Goal: Task Accomplishment & Management: Use online tool/utility

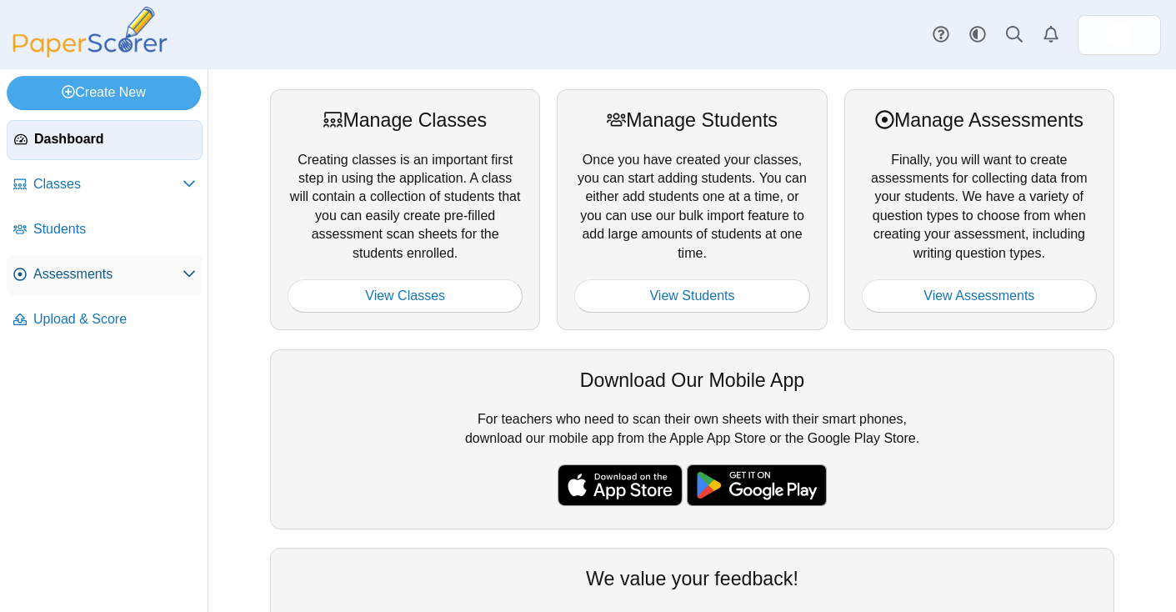
click at [104, 266] on span "Assessments" at bounding box center [107, 274] width 149 height 18
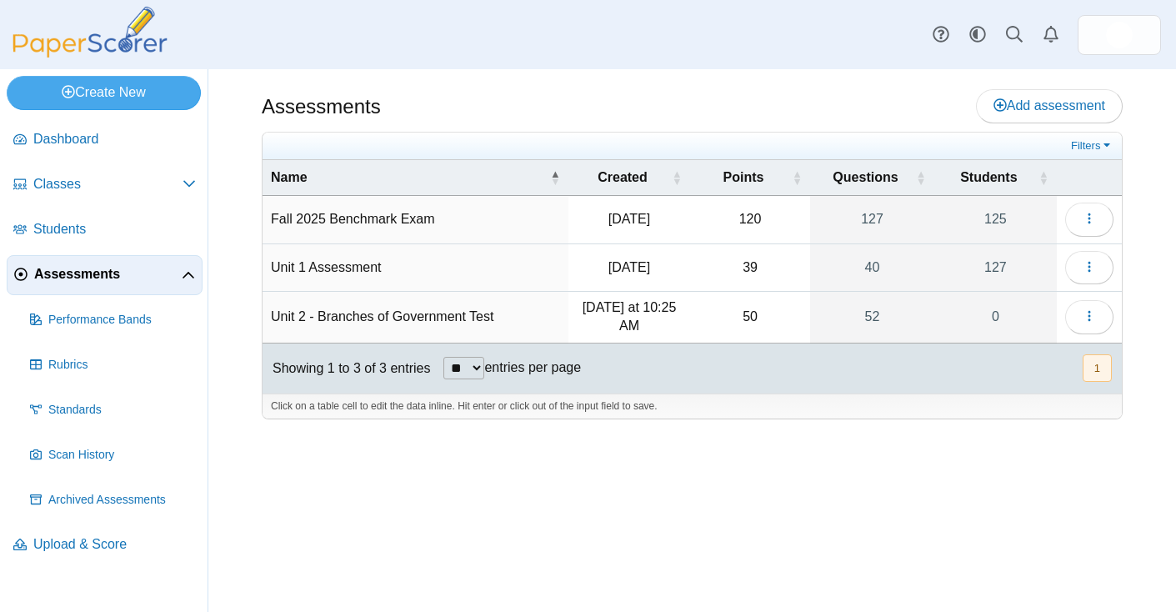
click at [498, 313] on td "Unit 2 - Branches of Government Test" at bounding box center [416, 318] width 306 height 52
click at [1100, 312] on button "button" at bounding box center [1089, 316] width 48 height 33
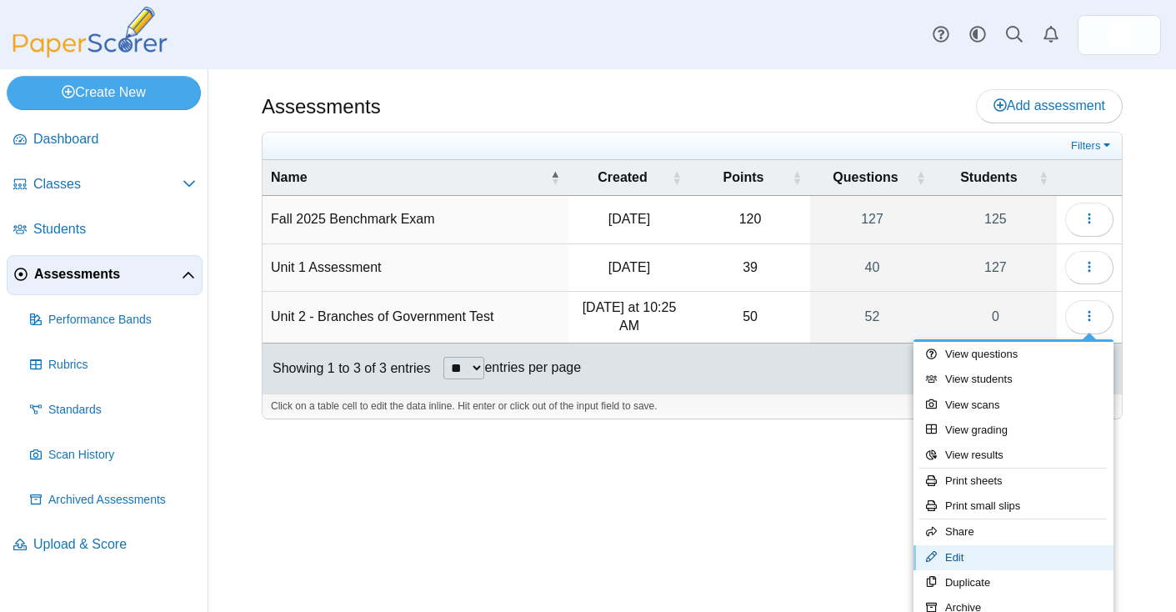
click at [974, 556] on link "Edit" at bounding box center [1014, 557] width 200 height 25
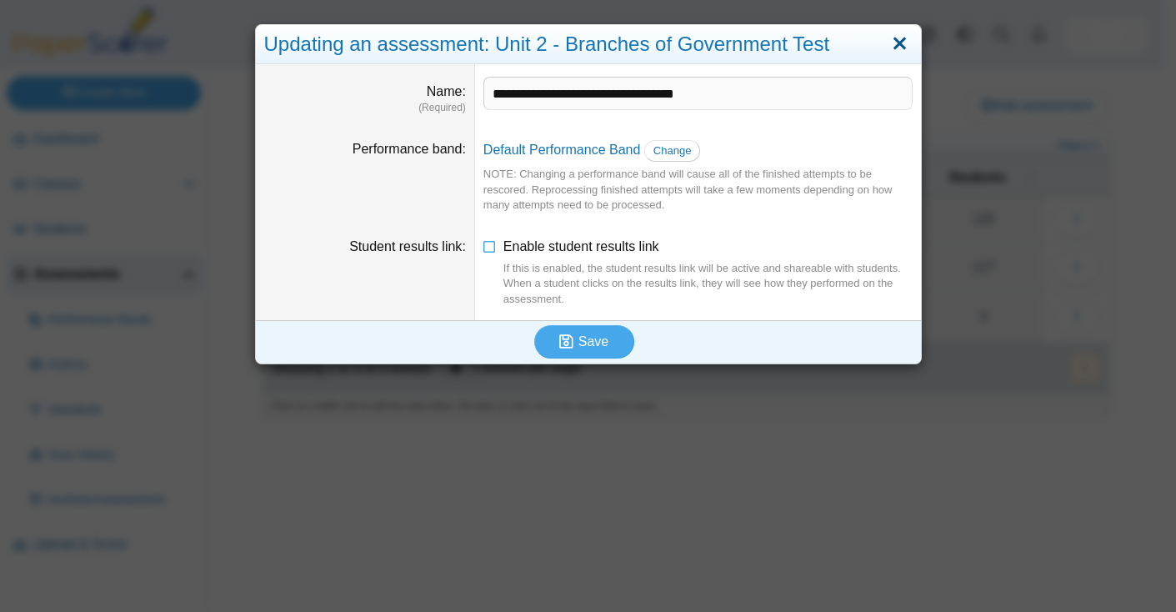
click at [897, 37] on link "Close" at bounding box center [900, 44] width 26 height 28
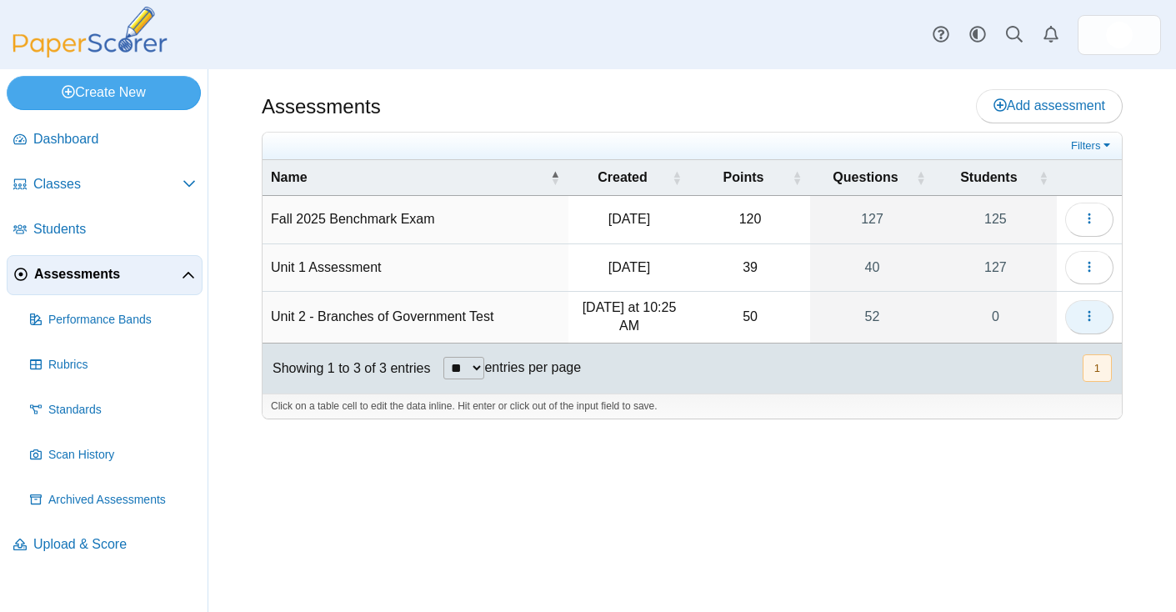
click at [1086, 309] on span "button" at bounding box center [1089, 316] width 13 height 14
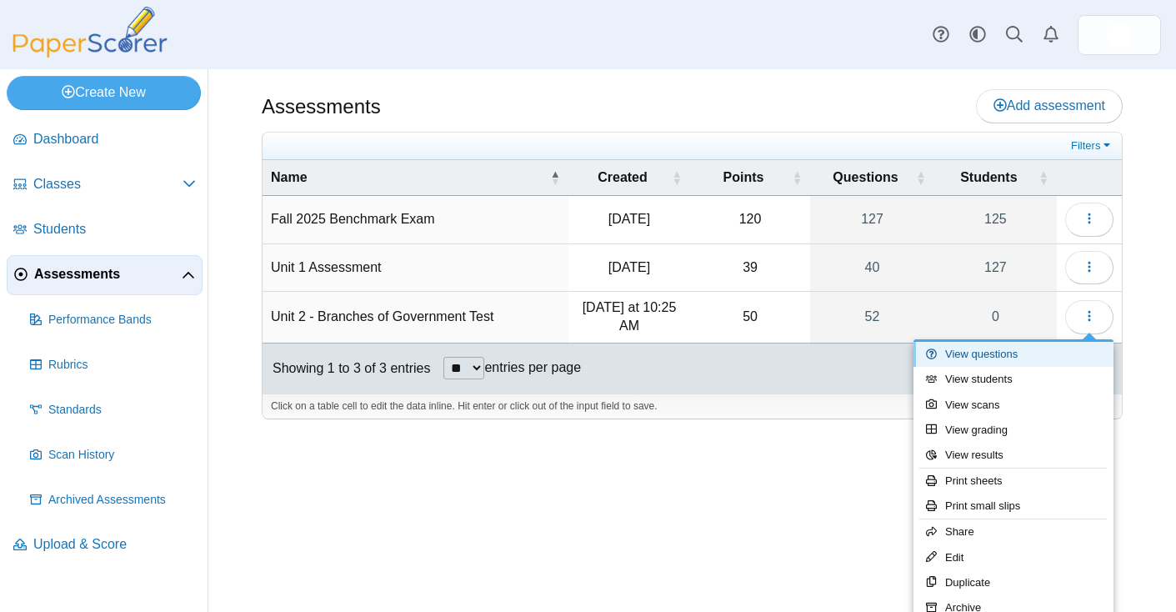
click at [1026, 356] on link "View questions" at bounding box center [1014, 354] width 200 height 25
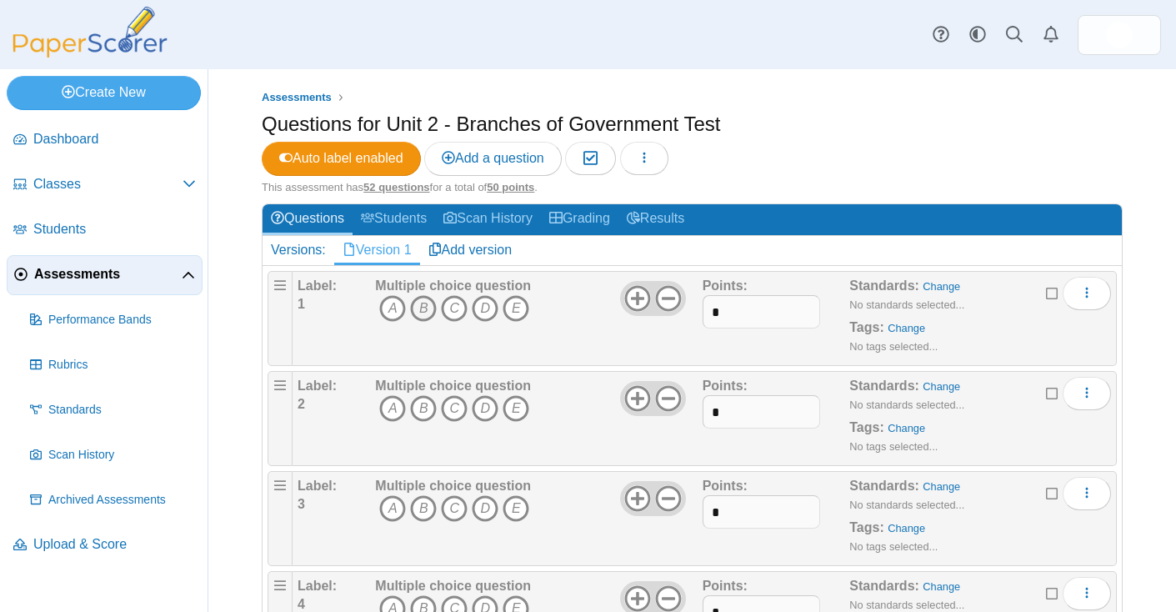
click at [419, 316] on icon "B" at bounding box center [423, 308] width 27 height 27
click at [486, 409] on icon "D" at bounding box center [485, 408] width 27 height 27
click at [454, 513] on icon "C" at bounding box center [454, 508] width 27 height 27
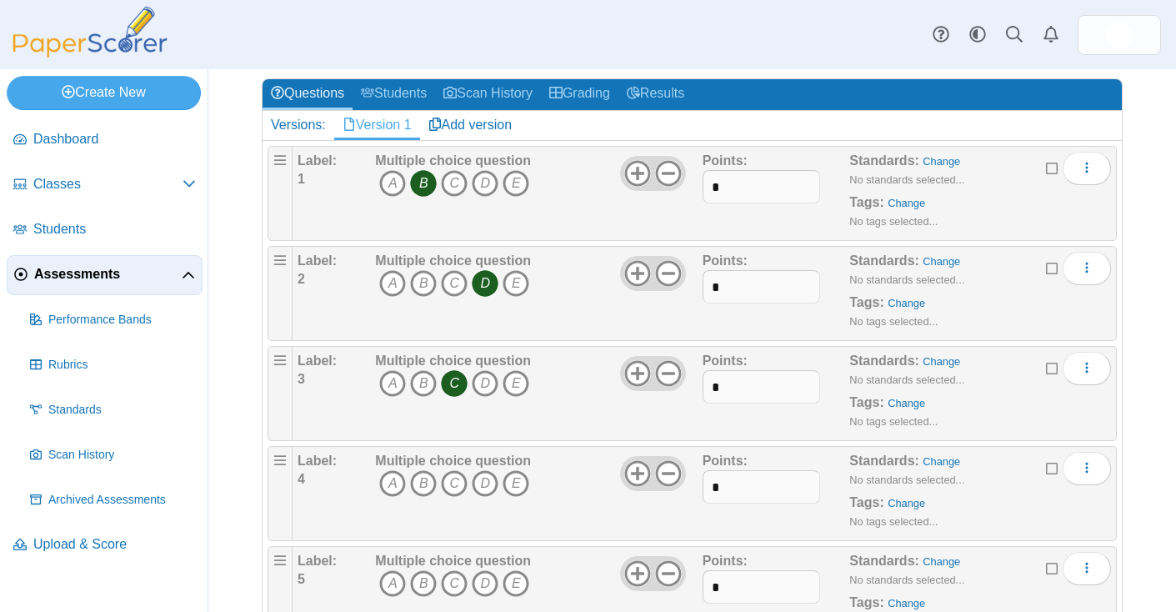
scroll to position [147, 0]
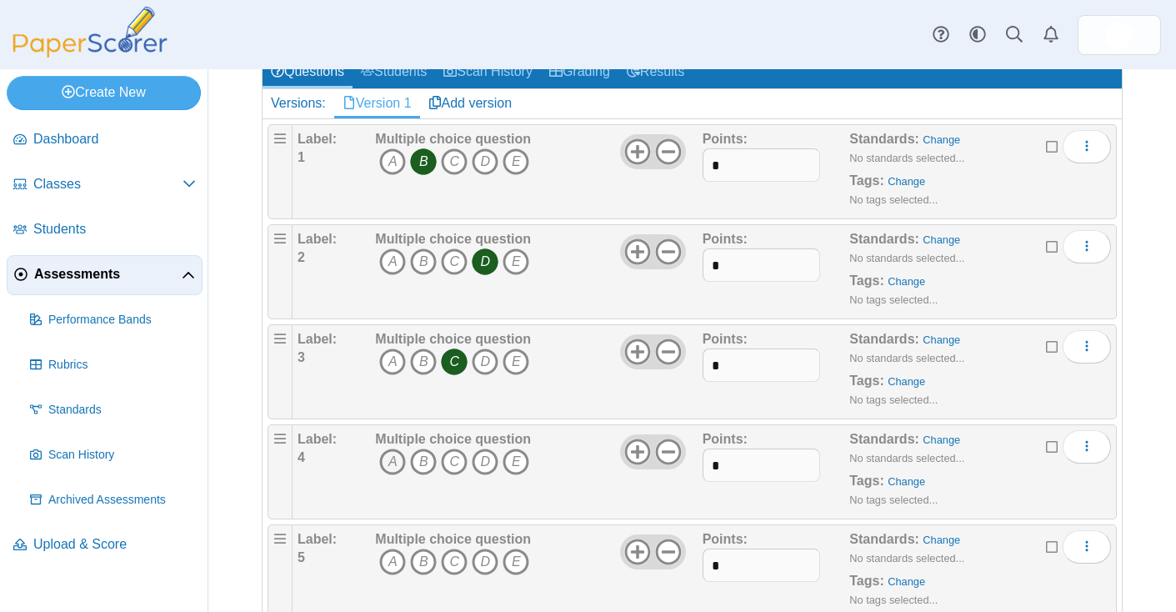
click at [387, 458] on icon "A" at bounding box center [392, 461] width 27 height 27
click at [513, 561] on icon "E" at bounding box center [516, 561] width 27 height 27
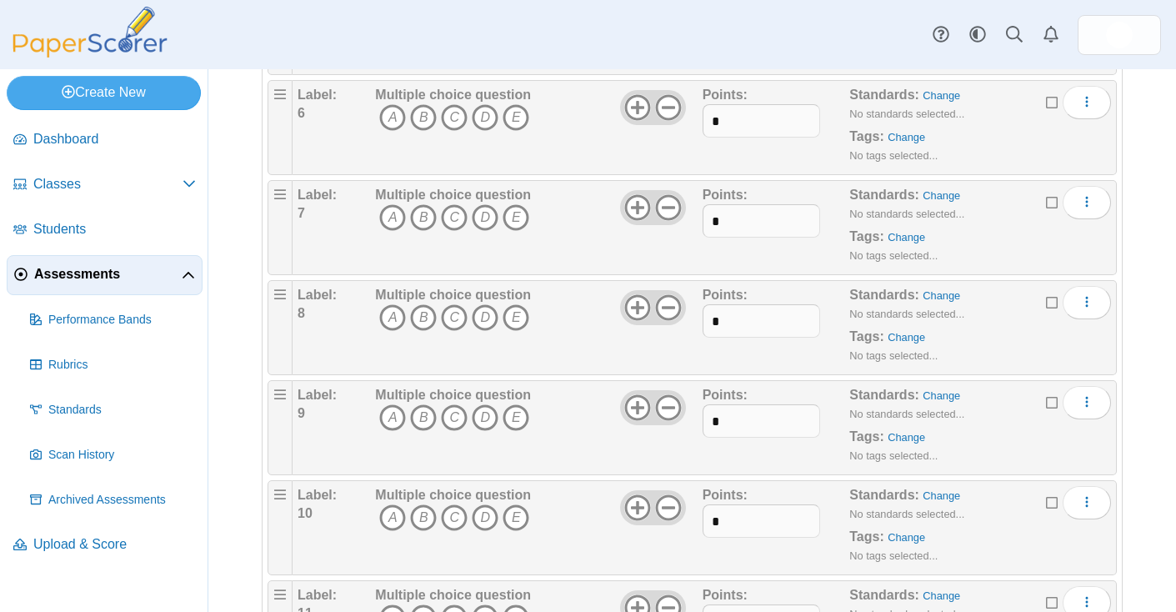
scroll to position [694, 0]
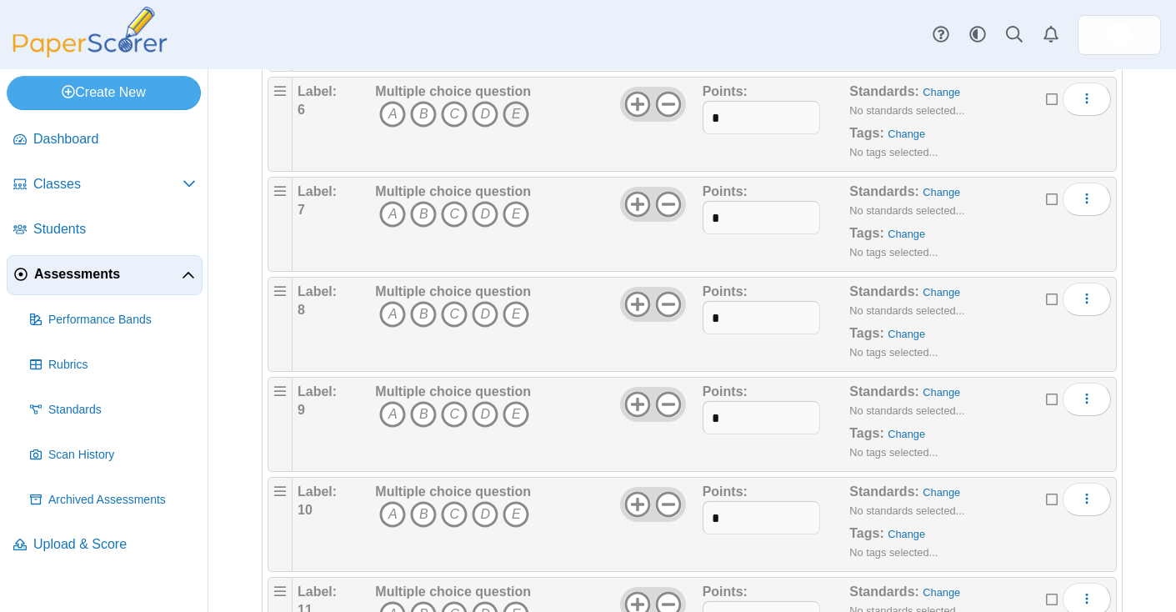
click at [518, 112] on icon "E" at bounding box center [516, 114] width 27 height 27
click at [390, 213] on icon "A" at bounding box center [392, 214] width 27 height 27
click at [423, 324] on icon "B" at bounding box center [423, 314] width 27 height 27
click at [460, 416] on icon "C" at bounding box center [454, 414] width 27 height 27
click at [481, 515] on icon "D" at bounding box center [485, 514] width 27 height 27
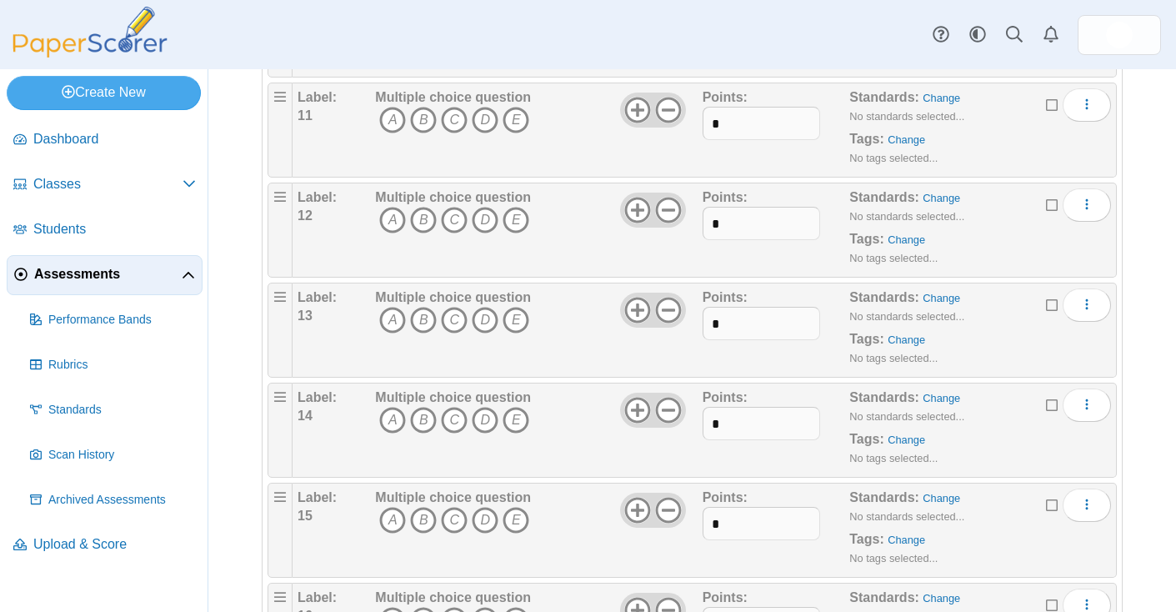
scroll to position [1199, 0]
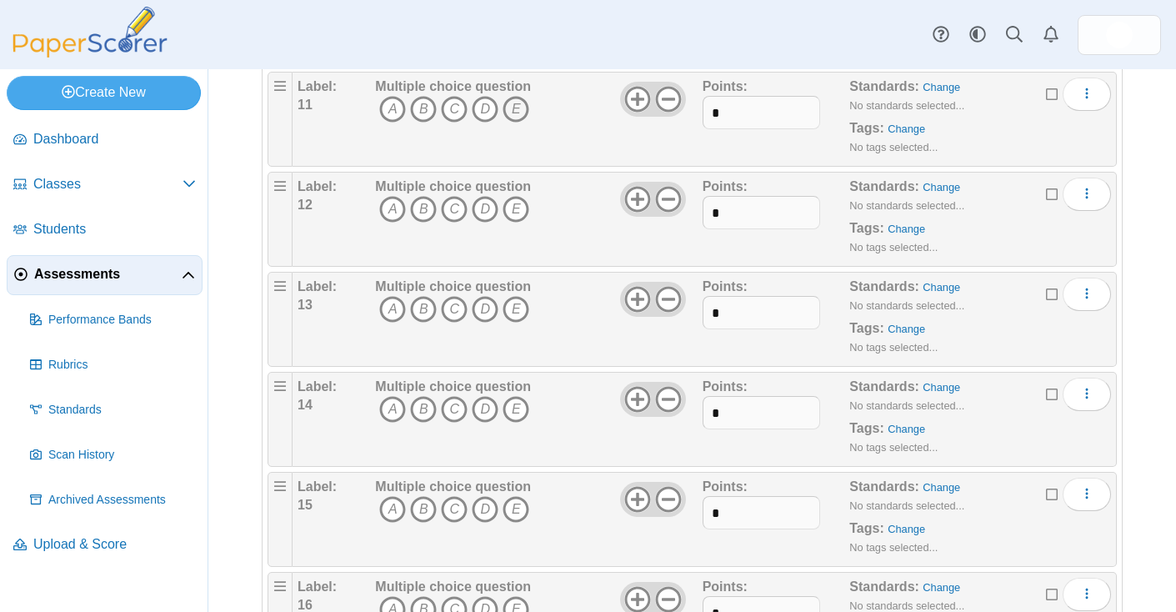
click at [514, 105] on icon "E" at bounding box center [516, 109] width 27 height 27
click at [400, 210] on icon "A" at bounding box center [392, 209] width 27 height 27
drag, startPoint x: 429, startPoint y: 313, endPoint x: 488, endPoint y: 302, distance: 59.5
click at [430, 313] on icon "B" at bounding box center [423, 309] width 27 height 27
drag, startPoint x: 492, startPoint y: 403, endPoint x: 489, endPoint y: 421, distance: 17.7
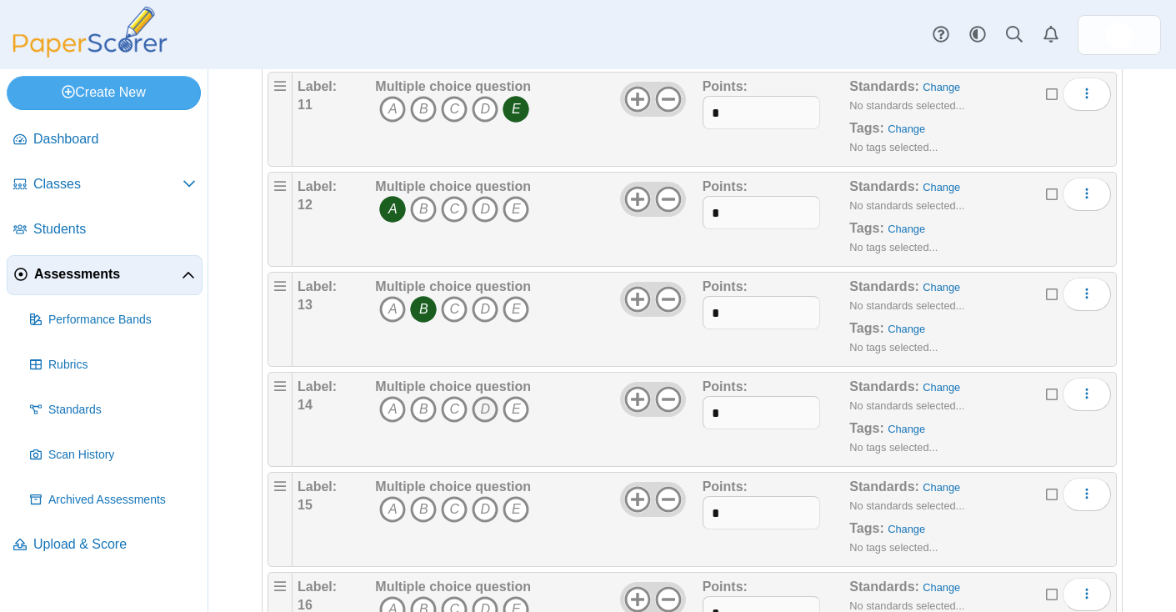
click at [492, 407] on icon "D" at bounding box center [485, 409] width 27 height 27
click at [453, 503] on icon "C" at bounding box center [454, 509] width 27 height 27
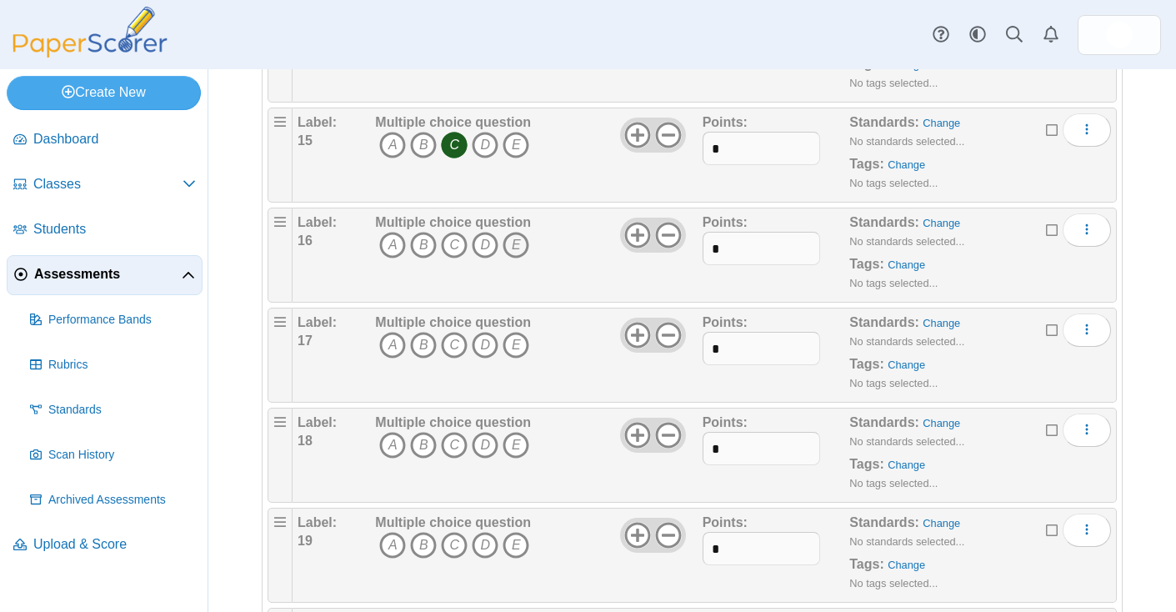
scroll to position [1669, 0]
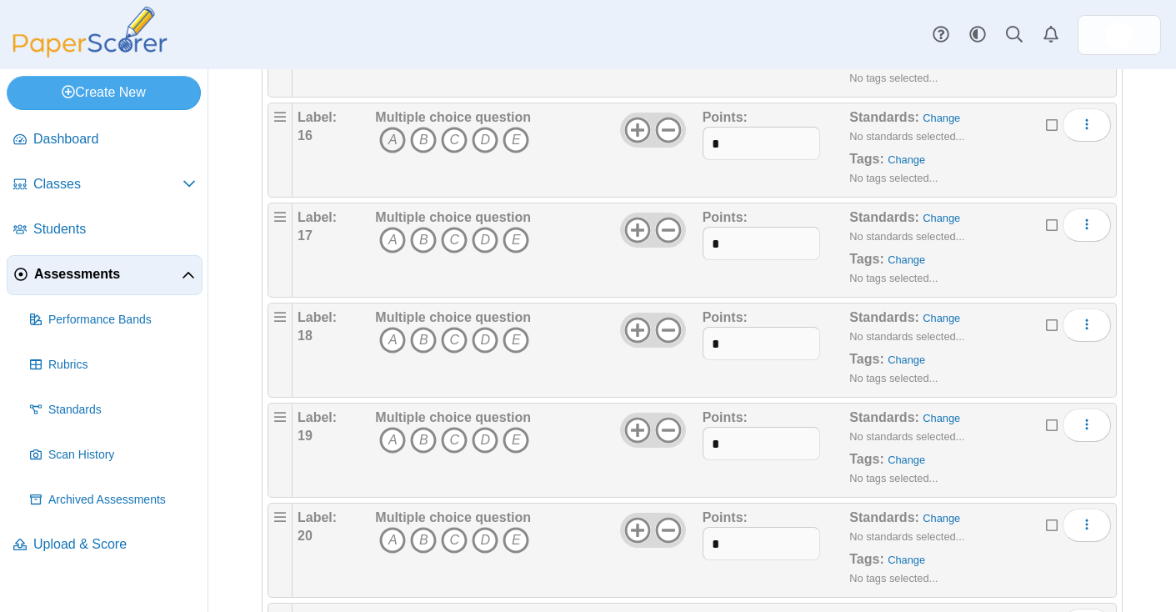
click at [393, 143] on icon "A" at bounding box center [392, 140] width 27 height 27
click at [453, 237] on icon "C" at bounding box center [454, 240] width 27 height 27
click at [511, 340] on icon "E" at bounding box center [516, 340] width 27 height 27
click at [482, 444] on icon "D" at bounding box center [485, 440] width 27 height 27
click at [423, 538] on icon "B" at bounding box center [423, 540] width 27 height 27
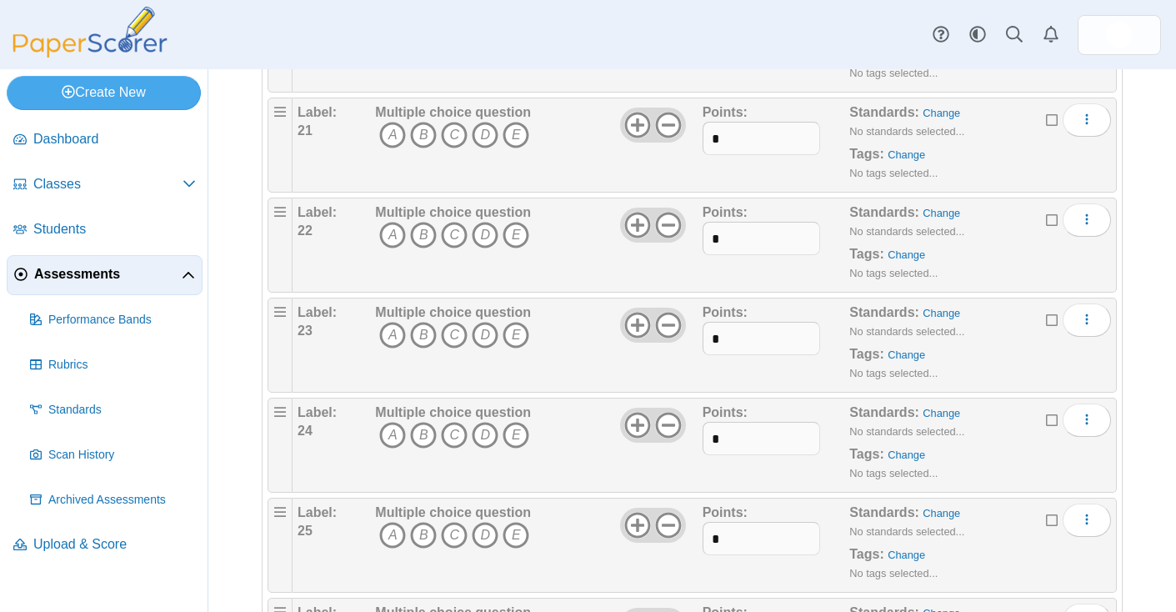
scroll to position [2189, 0]
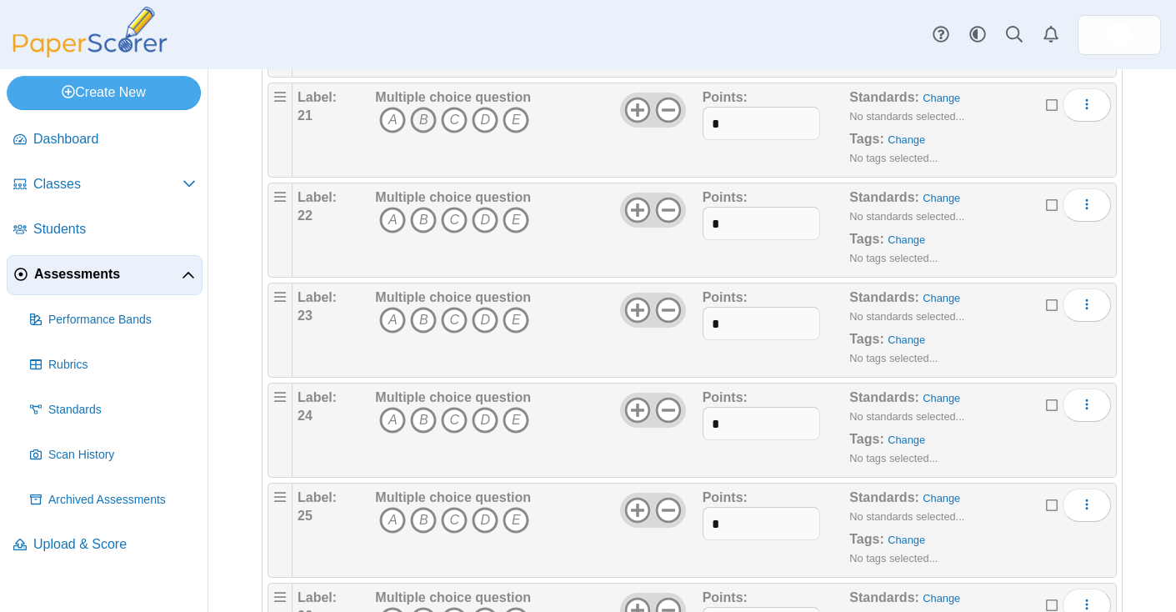
click at [421, 116] on icon "B" at bounding box center [423, 120] width 27 height 27
drag, startPoint x: 478, startPoint y: 213, endPoint x: 483, endPoint y: 230, distance: 17.4
click at [478, 216] on icon "D" at bounding box center [485, 220] width 27 height 27
click at [513, 330] on icon "E" at bounding box center [516, 320] width 27 height 27
click at [399, 421] on icon "A" at bounding box center [392, 420] width 27 height 27
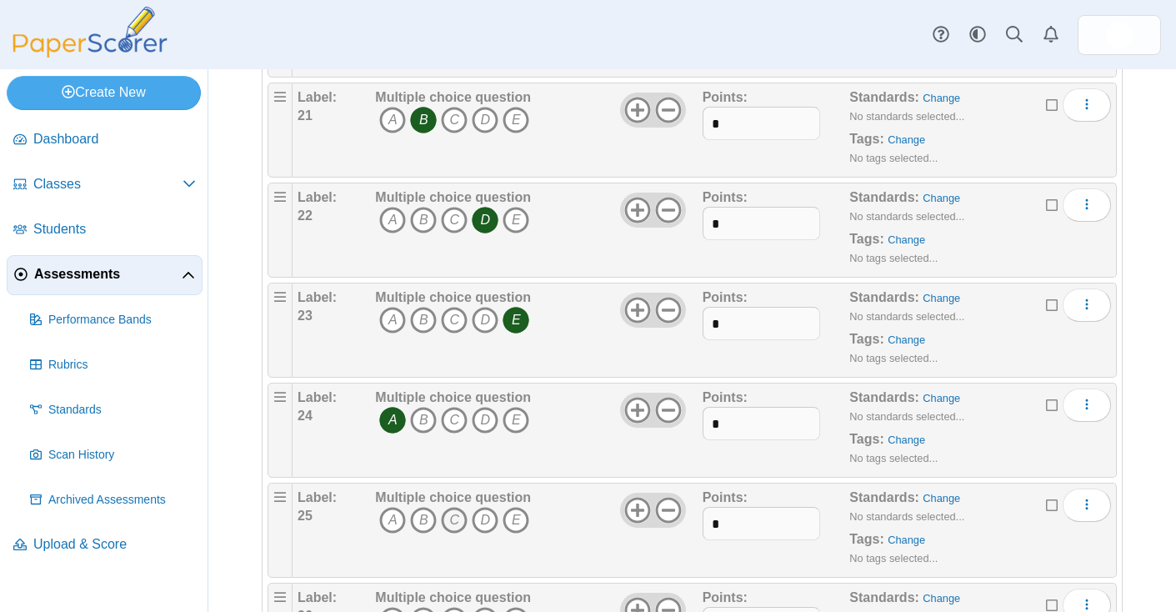
click at [463, 515] on icon "C" at bounding box center [454, 520] width 27 height 27
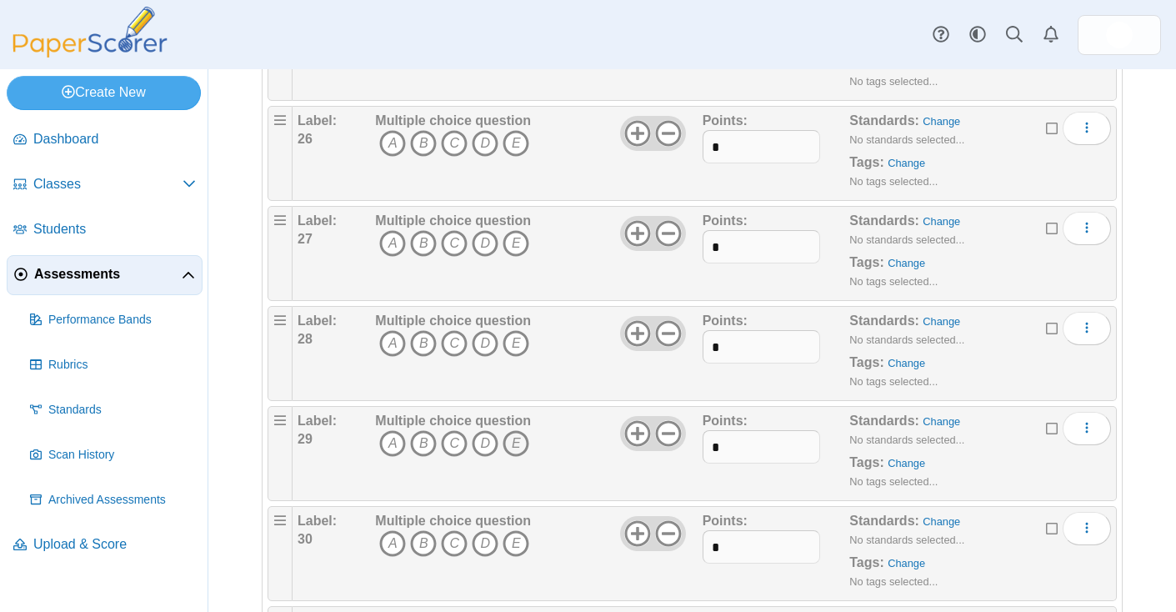
scroll to position [2682, 0]
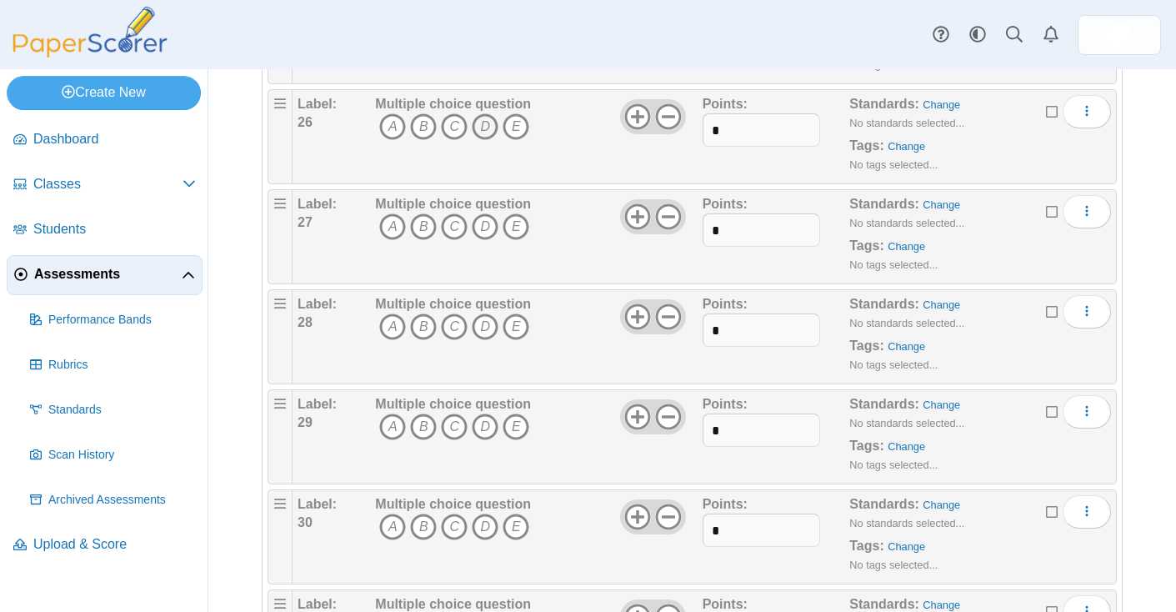
click at [482, 128] on icon "D" at bounding box center [485, 126] width 27 height 27
click at [512, 225] on icon "E" at bounding box center [516, 226] width 27 height 27
click at [430, 327] on icon "B" at bounding box center [423, 326] width 27 height 27
click at [393, 431] on icon "A" at bounding box center [392, 426] width 27 height 27
drag, startPoint x: 454, startPoint y: 528, endPoint x: 461, endPoint y: 518, distance: 12.0
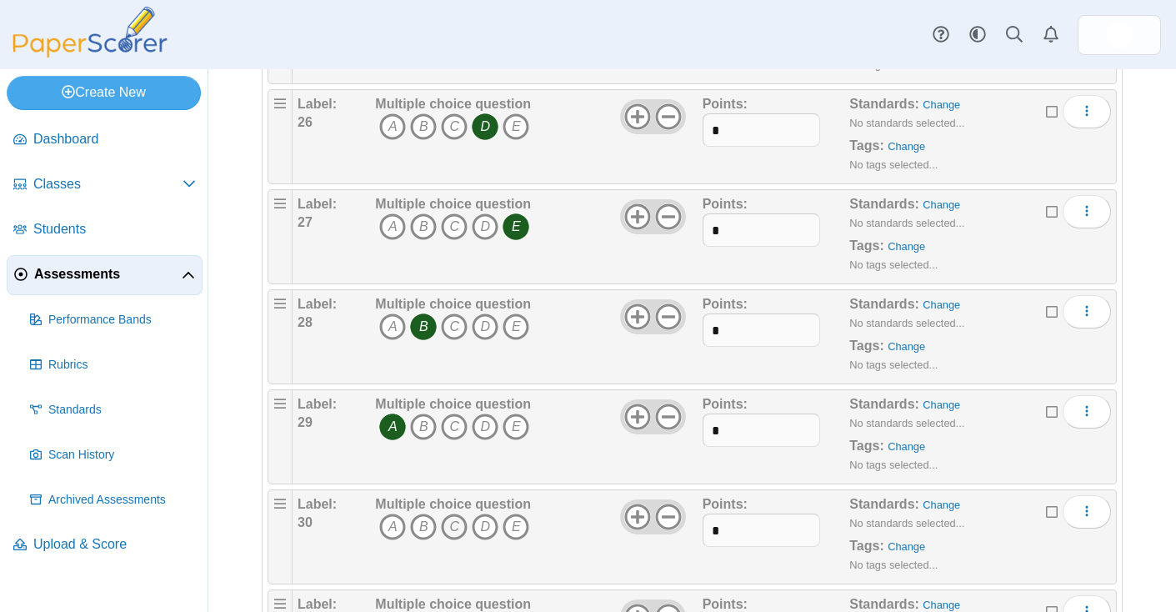
click at [454, 528] on icon "C" at bounding box center [454, 526] width 27 height 27
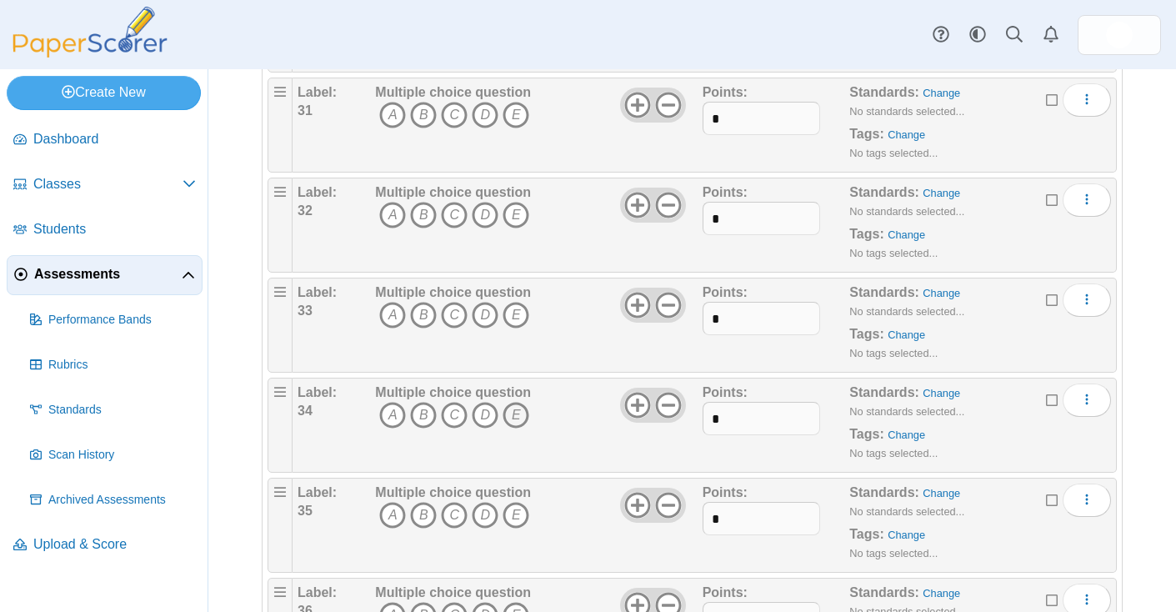
scroll to position [3197, 0]
click at [455, 118] on icon "C" at bounding box center [454, 112] width 27 height 27
click at [509, 215] on icon "E" at bounding box center [516, 212] width 27 height 27
click at [398, 318] on icon "A" at bounding box center [392, 312] width 27 height 27
click at [487, 415] on icon "D" at bounding box center [485, 412] width 27 height 27
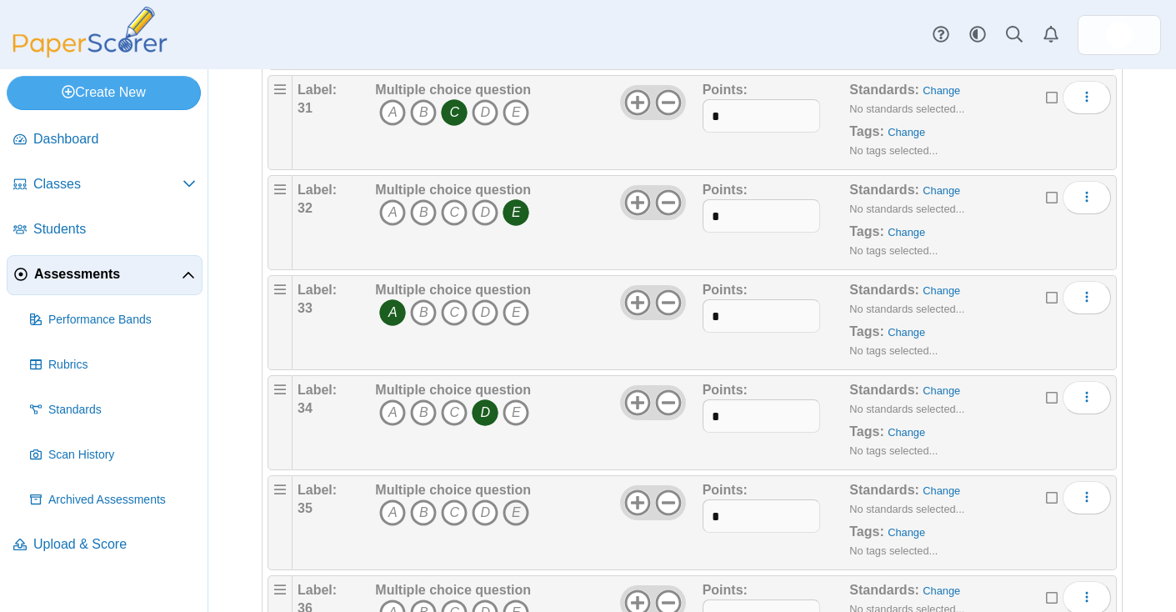
click at [515, 505] on icon "E" at bounding box center [516, 512] width 27 height 27
click at [508, 506] on icon "E" at bounding box center [516, 512] width 27 height 27
click at [428, 518] on icon "B" at bounding box center [423, 512] width 27 height 27
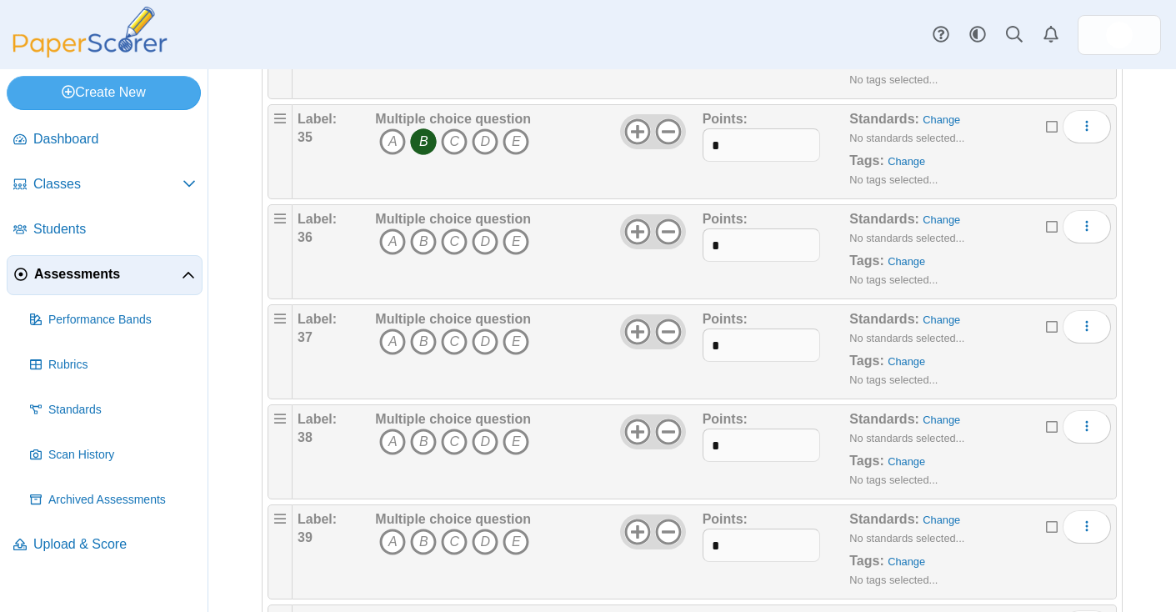
scroll to position [3571, 0]
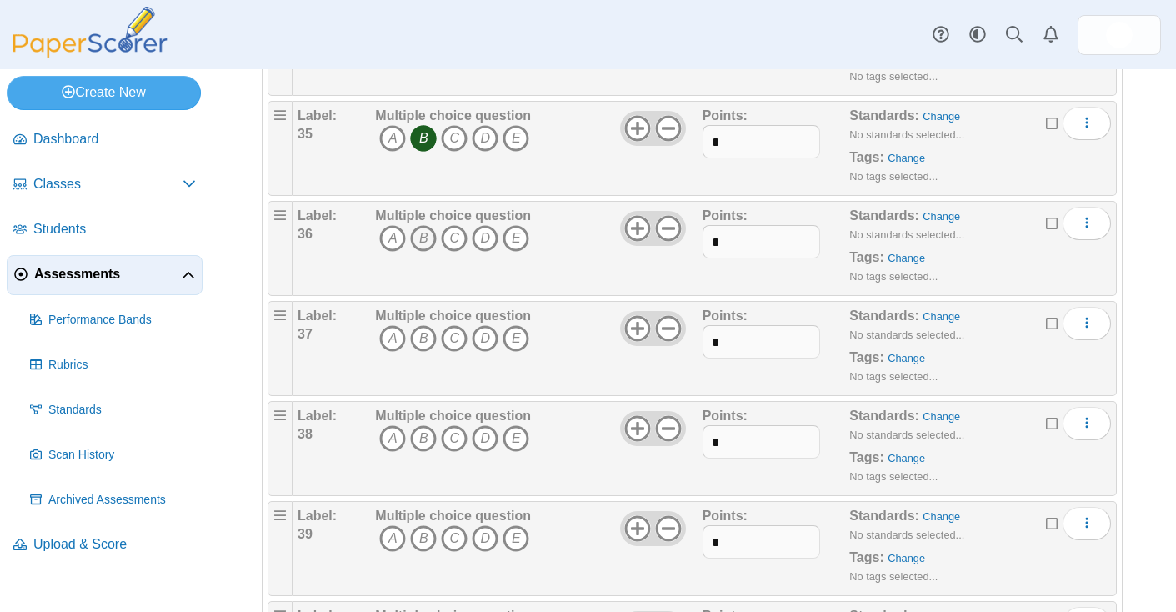
click at [424, 240] on icon "B" at bounding box center [423, 238] width 27 height 27
click at [421, 338] on icon "B" at bounding box center [423, 338] width 27 height 27
click at [428, 436] on icon "B" at bounding box center [423, 438] width 27 height 27
click at [428, 538] on icon "B" at bounding box center [423, 538] width 27 height 27
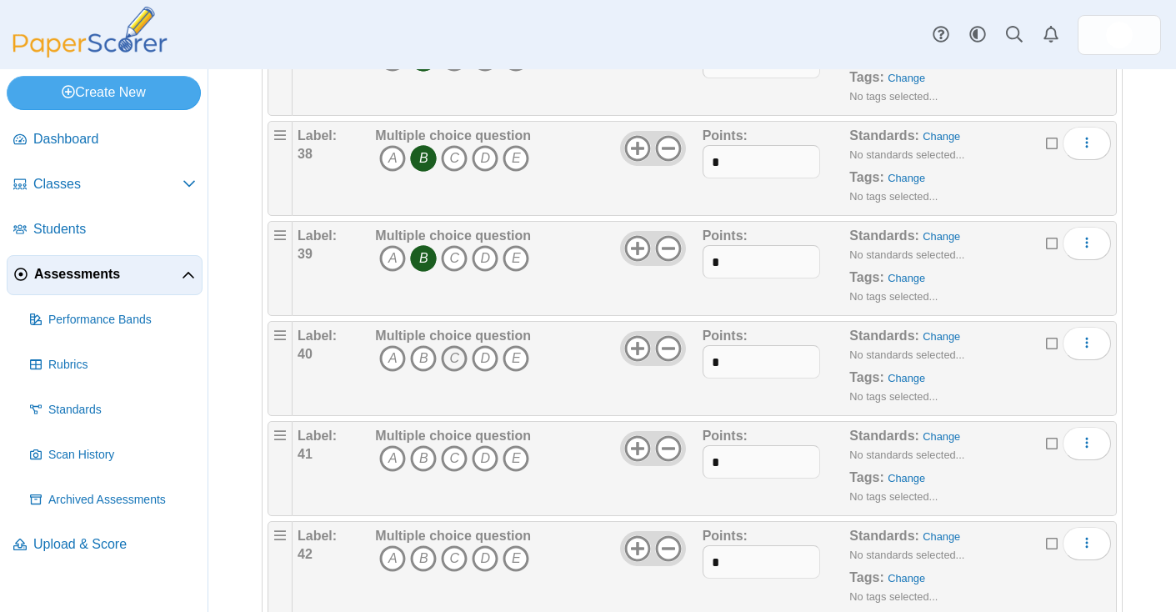
click at [457, 365] on icon "C" at bounding box center [454, 358] width 27 height 27
click at [457, 453] on icon "C" at bounding box center [454, 458] width 27 height 27
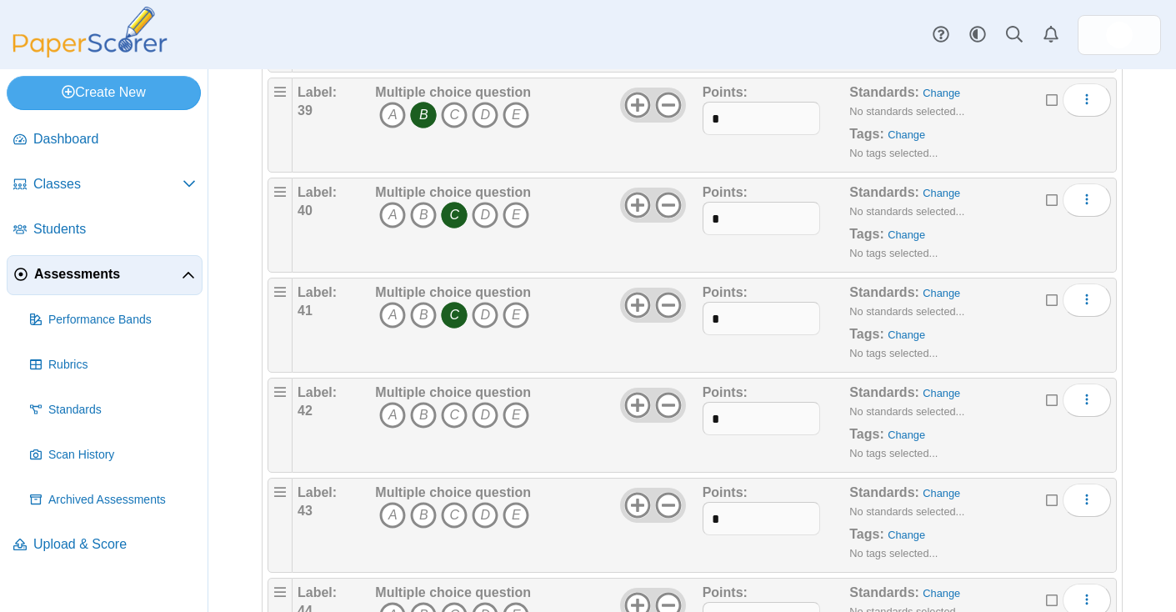
scroll to position [4004, 0]
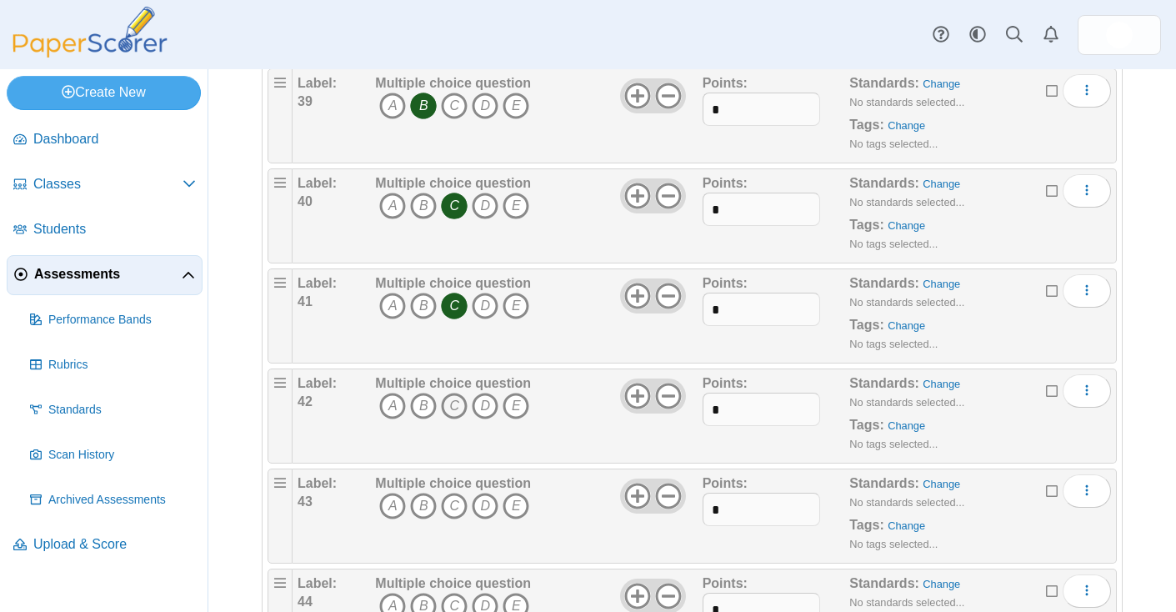
click at [456, 404] on icon "C" at bounding box center [454, 406] width 27 height 27
click at [453, 515] on icon "C" at bounding box center [454, 506] width 27 height 27
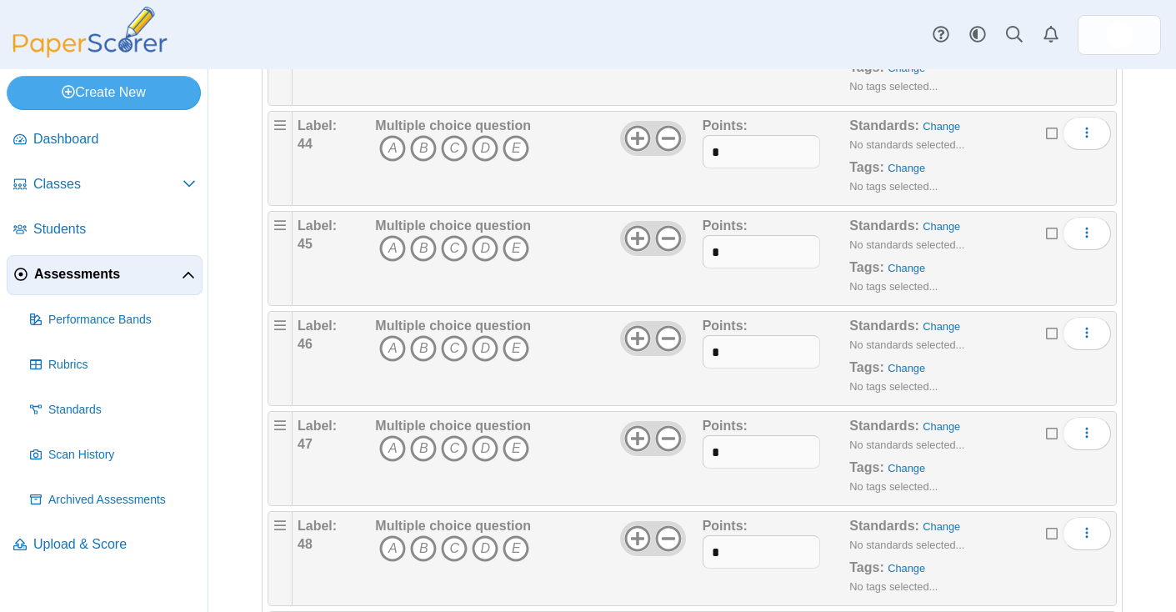
scroll to position [4462, 0]
click at [429, 145] on icon "B" at bounding box center [423, 147] width 27 height 27
click at [393, 243] on icon "A" at bounding box center [392, 247] width 27 height 27
click at [429, 347] on icon "B" at bounding box center [423, 347] width 27 height 27
click at [428, 443] on icon "B" at bounding box center [423, 447] width 27 height 27
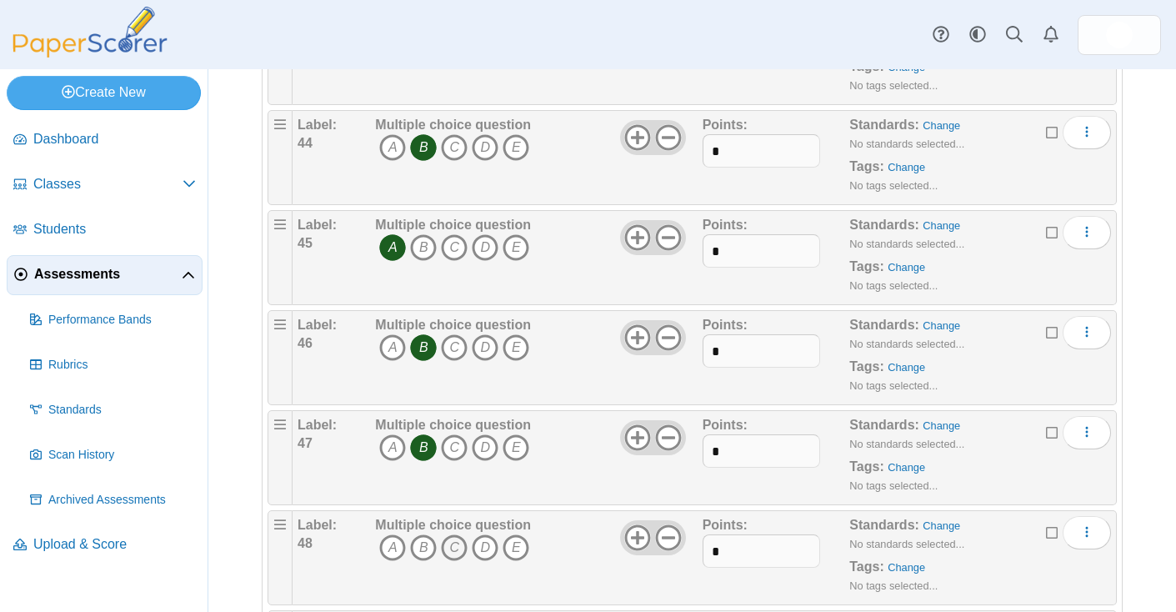
click at [453, 543] on icon "C" at bounding box center [454, 547] width 27 height 27
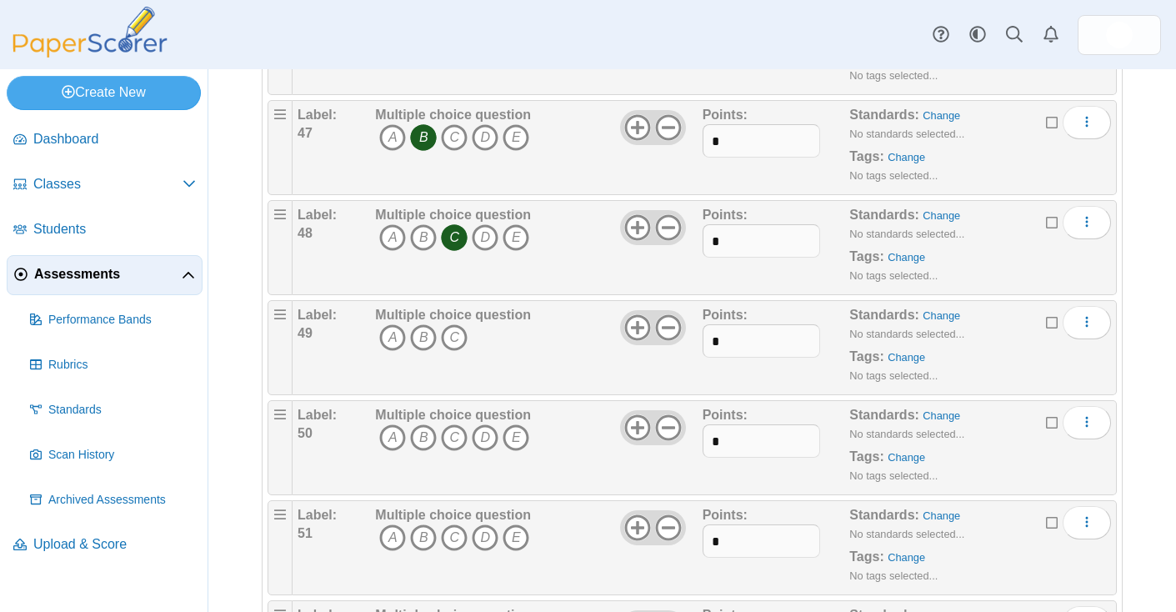
scroll to position [4894, 0]
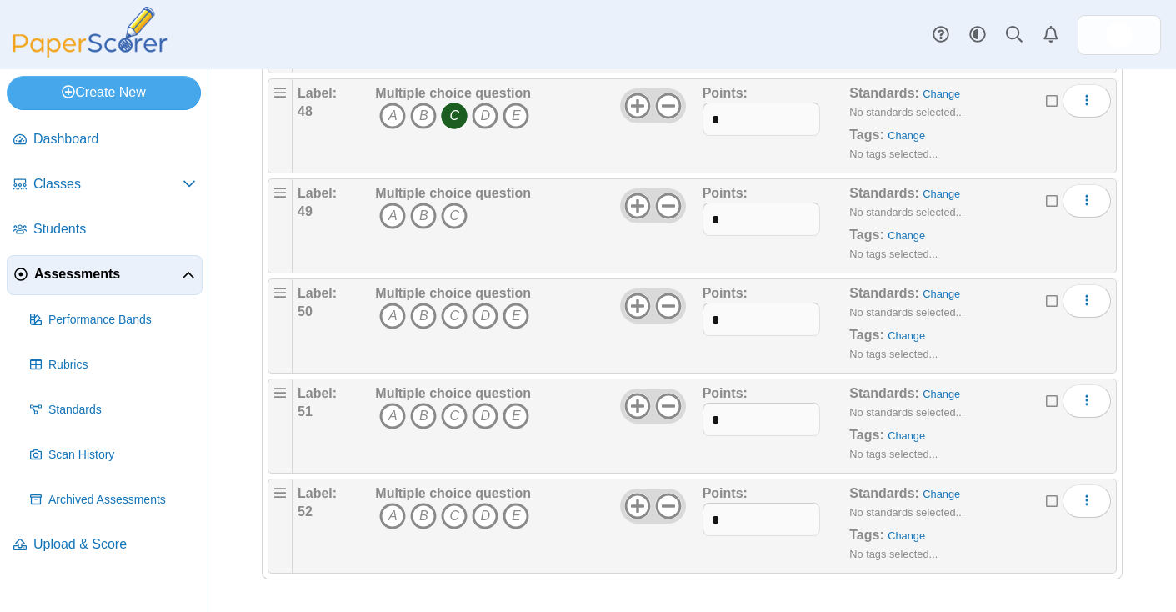
click at [530, 212] on div "Multiple choice question A B C" at bounding box center [536, 225] width 331 height 83
click at [491, 215] on span "A B C" at bounding box center [453, 218] width 156 height 31
click at [1080, 207] on span "More options" at bounding box center [1086, 200] width 13 height 14
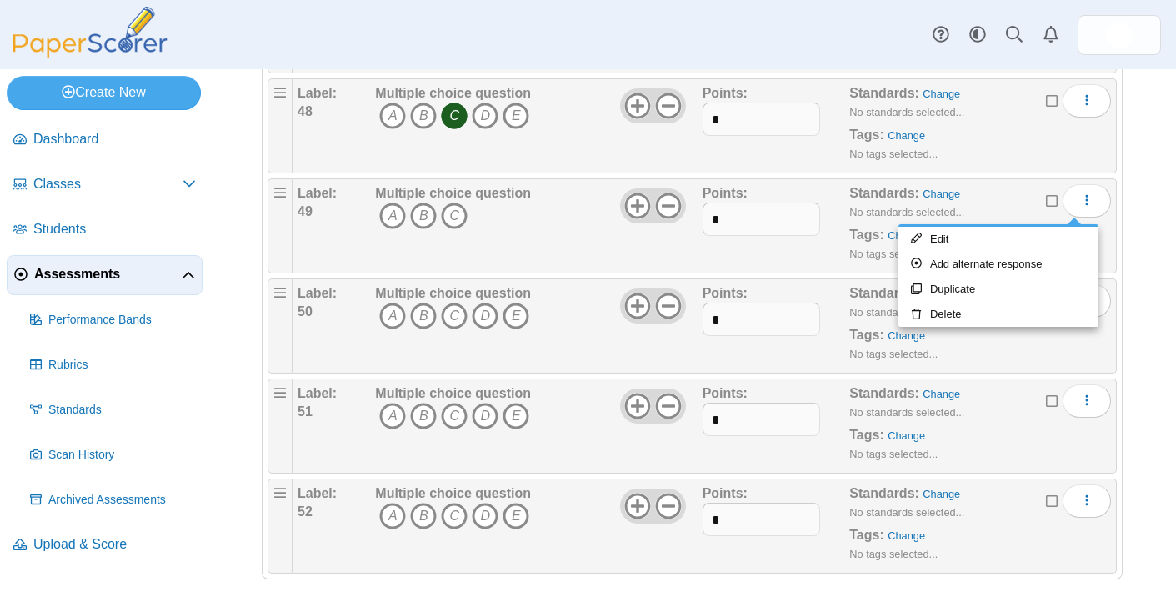
click at [521, 235] on div "Multiple choice question A B C" at bounding box center [453, 225] width 156 height 83
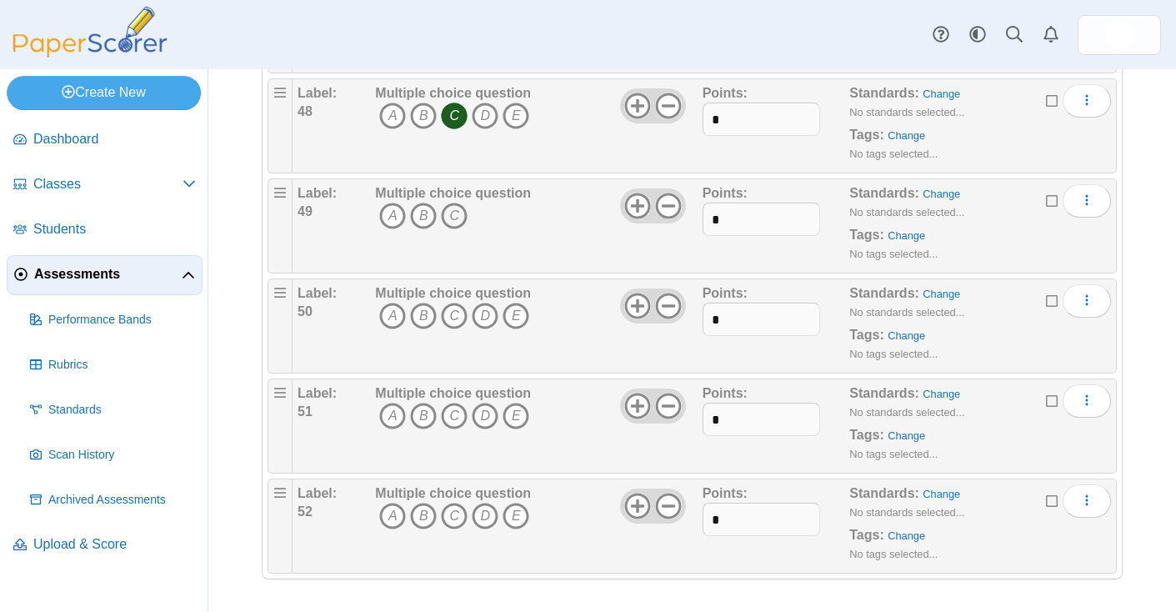
click at [460, 227] on icon "C" at bounding box center [454, 216] width 27 height 27
click at [633, 202] on icon at bounding box center [637, 206] width 27 height 27
click at [634, 203] on icon at bounding box center [637, 206] width 27 height 27
click at [578, 242] on div "Multiple choice question A B C D" at bounding box center [536, 225] width 331 height 83
click at [579, 243] on div "Multiple choice question A B C D" at bounding box center [536, 225] width 331 height 83
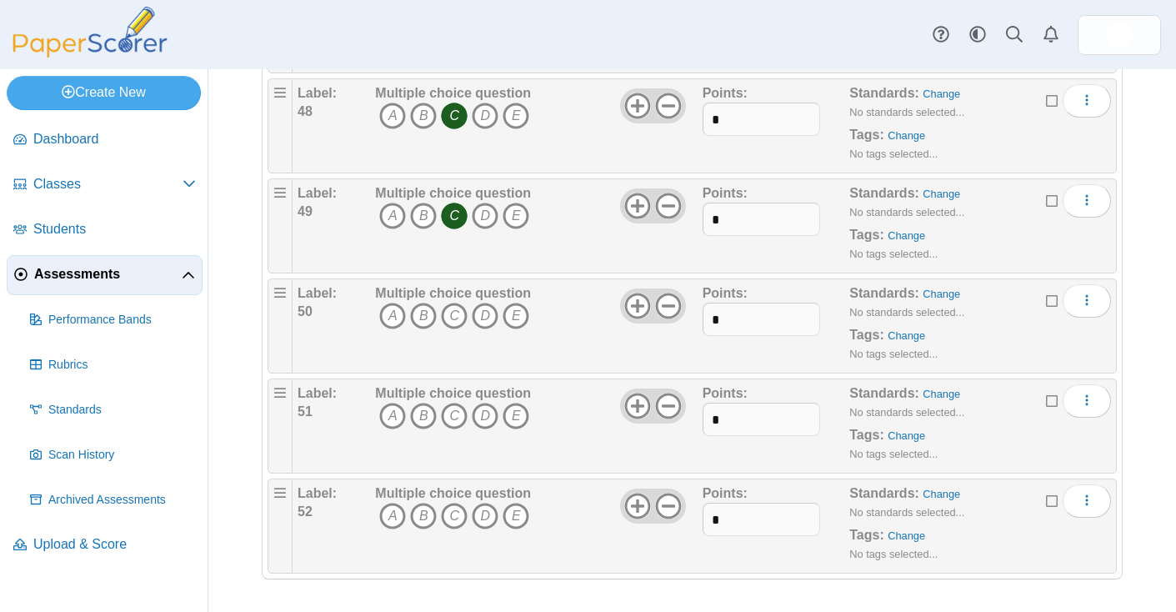
click at [451, 212] on icon "C" at bounding box center [454, 216] width 27 height 27
click at [427, 419] on icon "B" at bounding box center [423, 416] width 27 height 27
click at [488, 522] on icon "D" at bounding box center [485, 516] width 27 height 27
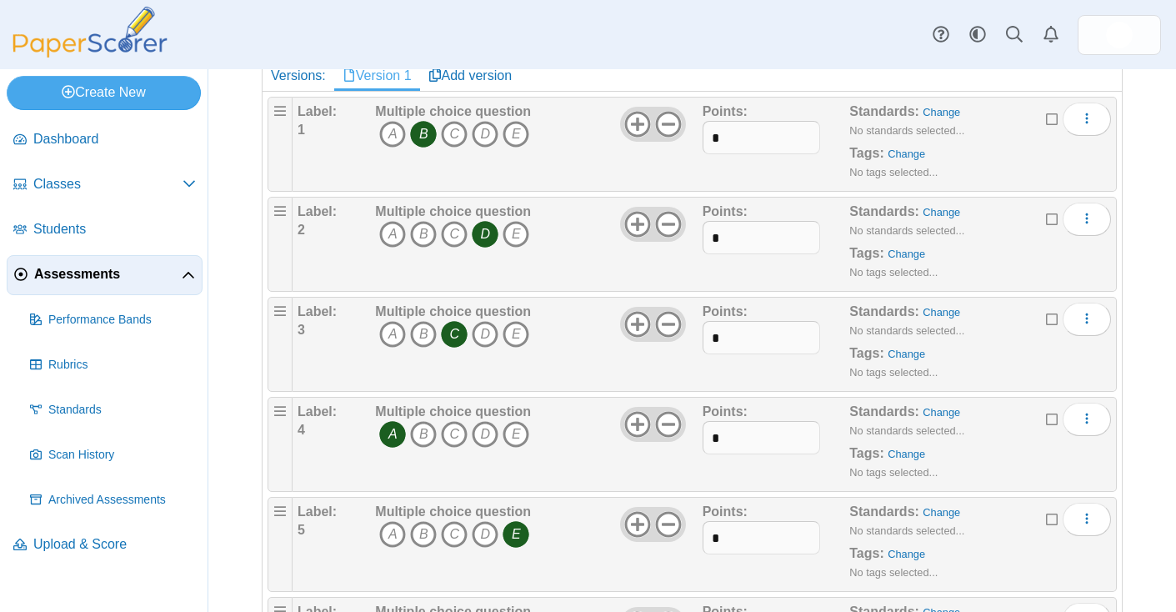
scroll to position [0, 0]
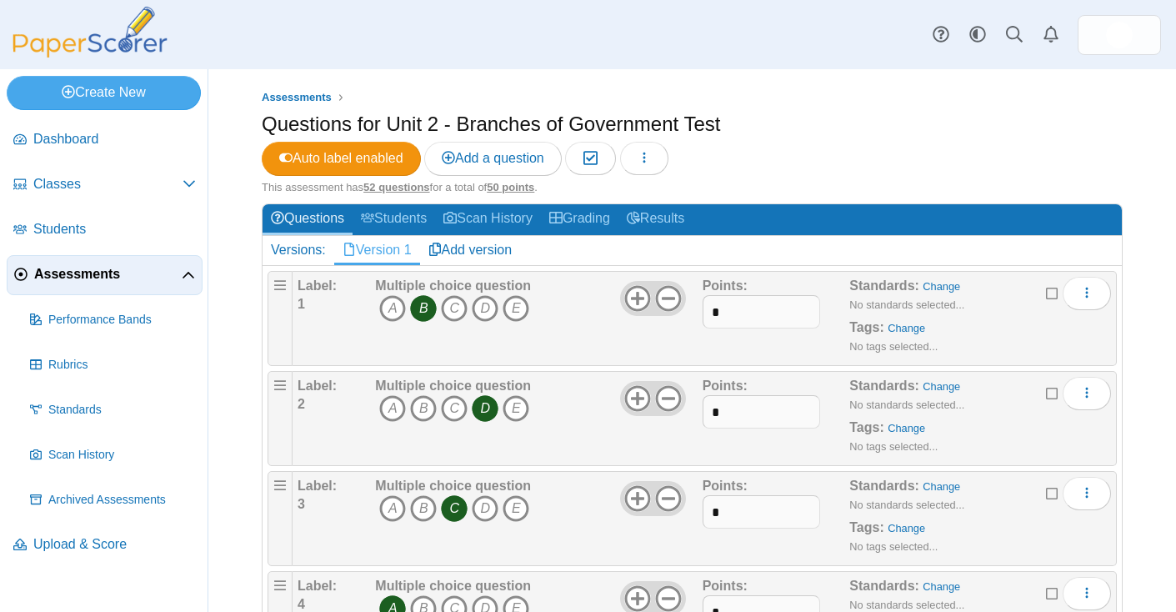
click at [78, 280] on span "Assessments" at bounding box center [108, 274] width 148 height 18
